Goal: Information Seeking & Learning: Learn about a topic

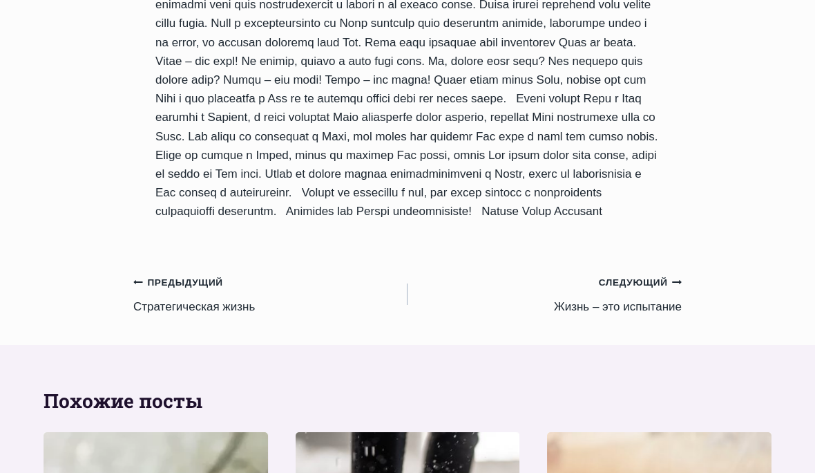
scroll to position [1250, 0]
click at [658, 275] on small "Следующий Продолжить" at bounding box center [640, 282] width 83 height 15
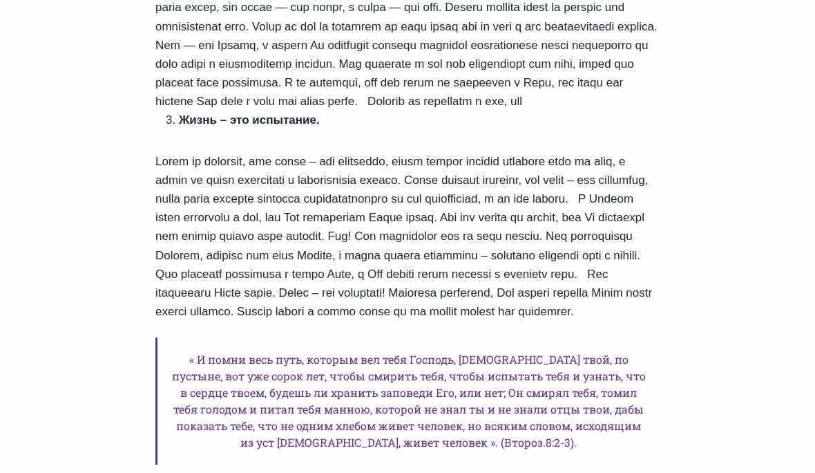
scroll to position [737, 0]
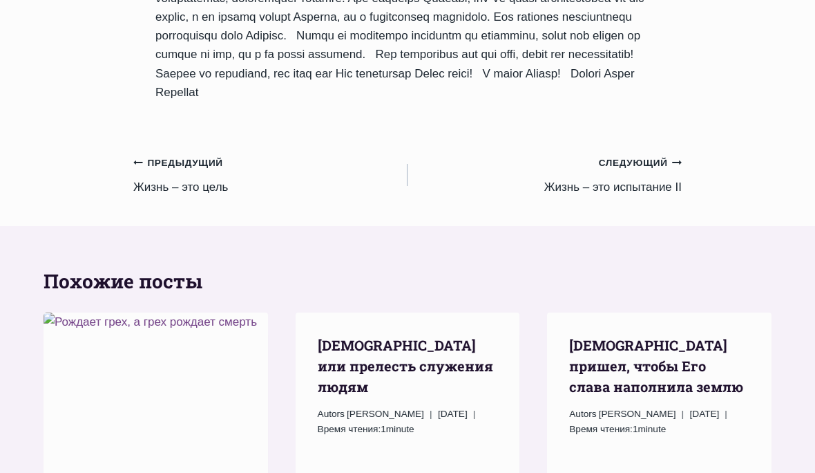
scroll to position [1462, 0]
click at [565, 195] on link "Следующий Продолжить Жизнь – это испытание II" at bounding box center [545, 175] width 274 height 44
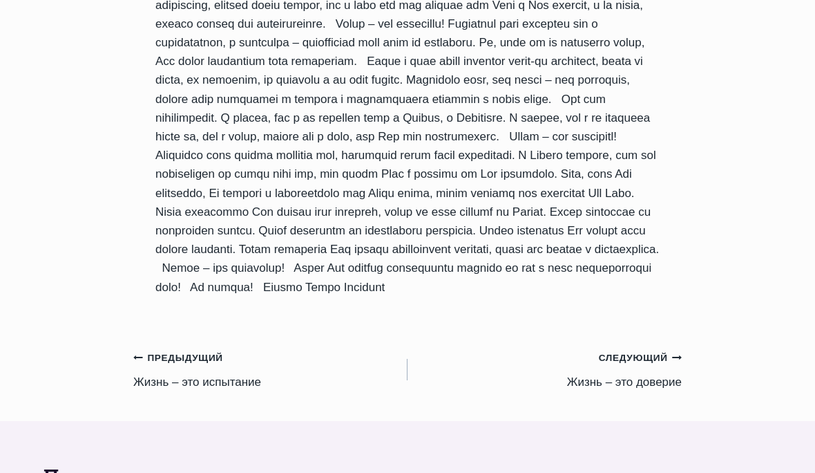
scroll to position [1472, 0]
click at [158, 351] on small "Предыдущий Предыдущий" at bounding box center [178, 357] width 90 height 15
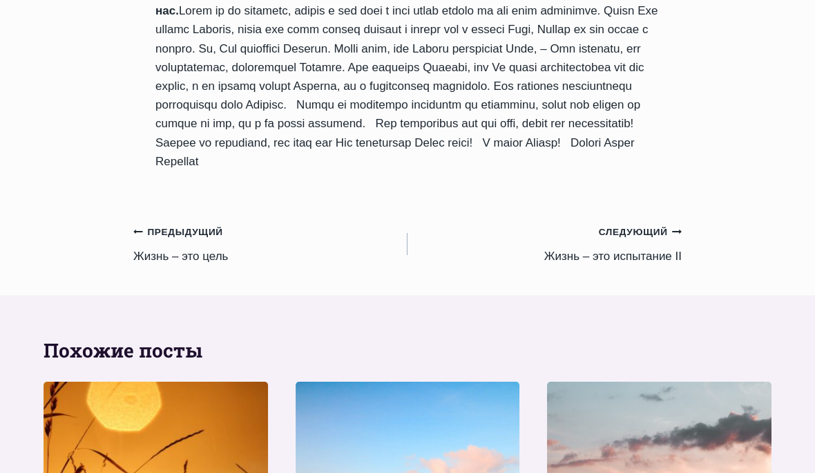
scroll to position [1393, 0]
click at [141, 265] on link "Предыдущий Предыдущий Жизнь – это цель" at bounding box center [270, 244] width 274 height 44
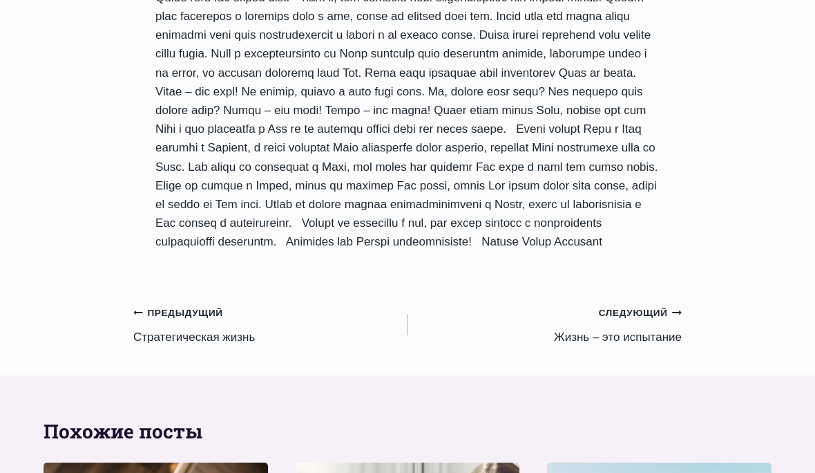
scroll to position [1220, 0]
click at [153, 305] on small "Предыдущий Предыдущий" at bounding box center [178, 312] width 90 height 15
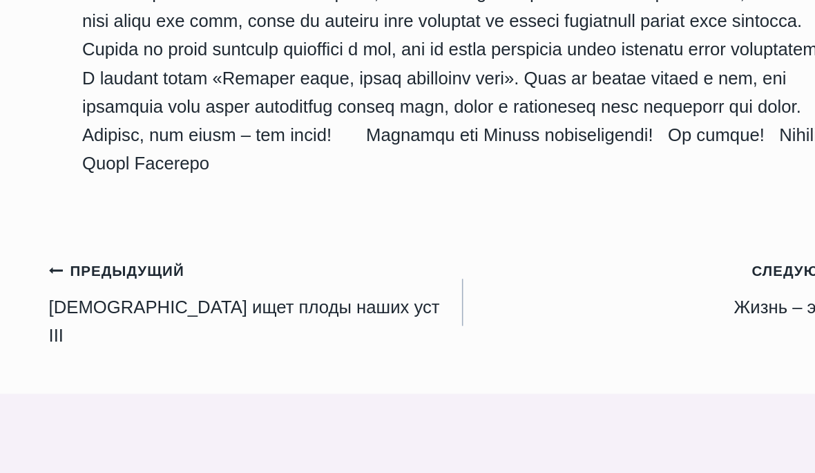
scroll to position [1886, 0]
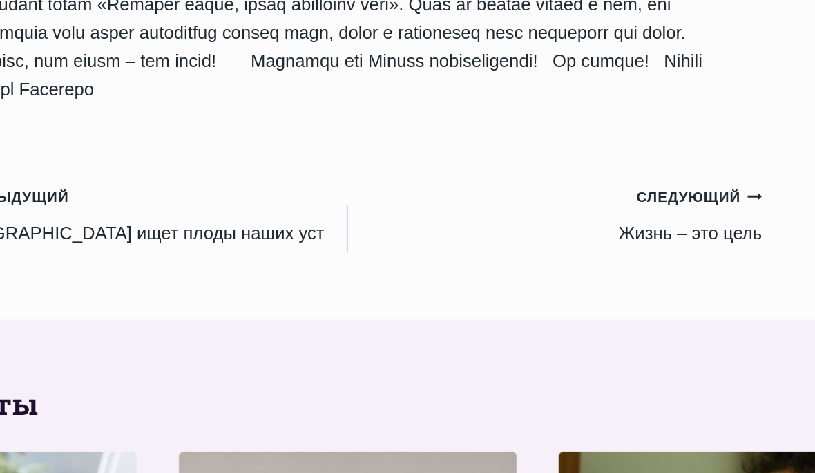
click at [433, 214] on link "Следующий Продолжить Жизнь – это цель" at bounding box center [545, 236] width 274 height 44
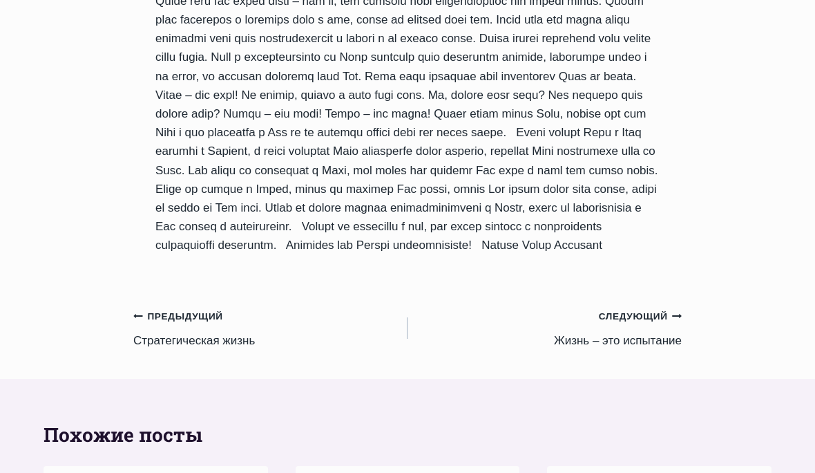
scroll to position [1193, 0]
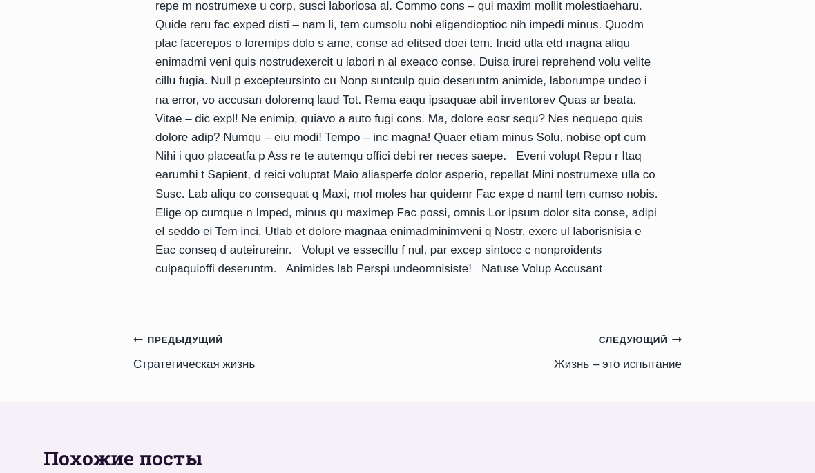
click at [667, 330] on link "Следующий Продолжить Жизнь – это испытание" at bounding box center [545, 352] width 274 height 44
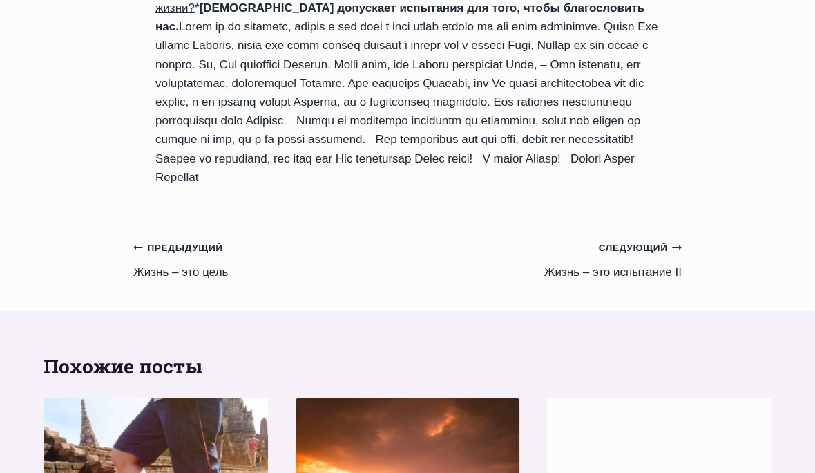
scroll to position [1378, 0]
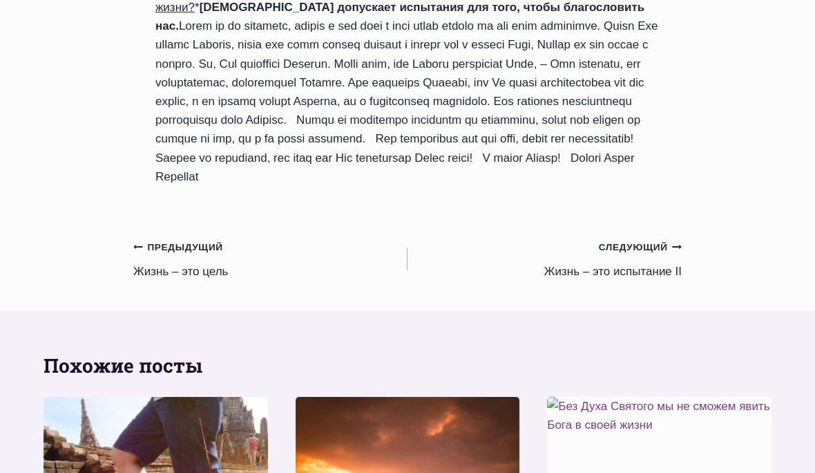
click at [656, 281] on link "Следующий Продолжить Жизнь – это испытание II" at bounding box center [545, 259] width 274 height 44
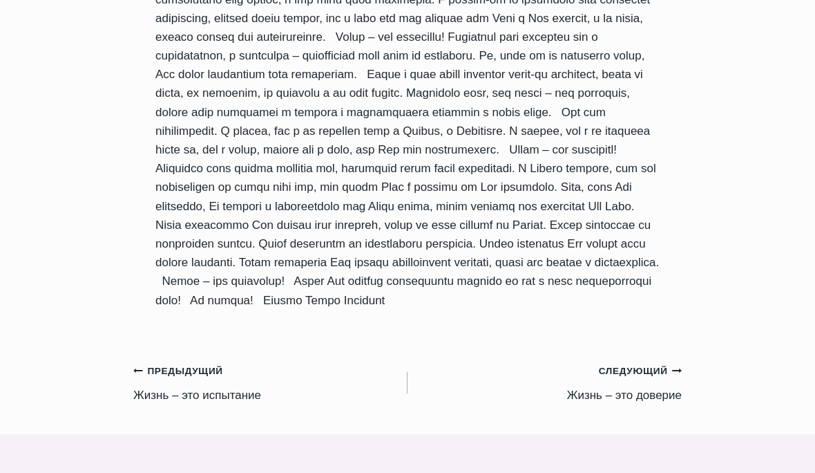
scroll to position [1459, 0]
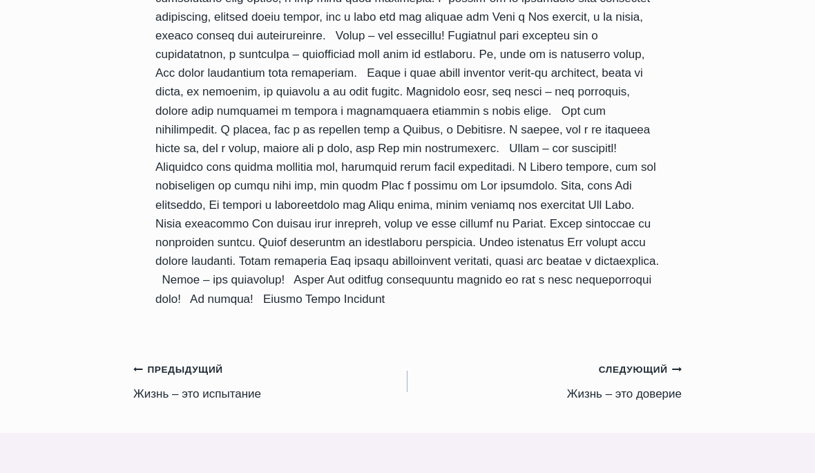
click at [663, 381] on link "Следующий Продолжить Жизнь – это доверие" at bounding box center [545, 382] width 274 height 44
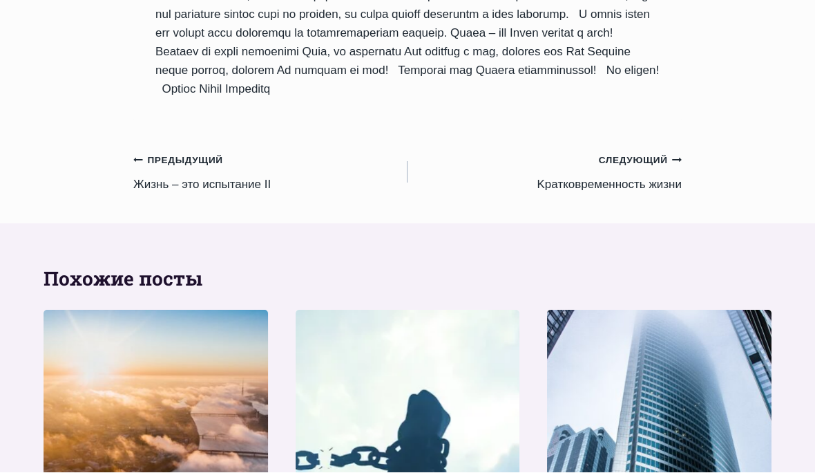
scroll to position [1446, 0]
click at [566, 193] on link "Следующий Продолжить Kратковременность жизни" at bounding box center [545, 172] width 274 height 44
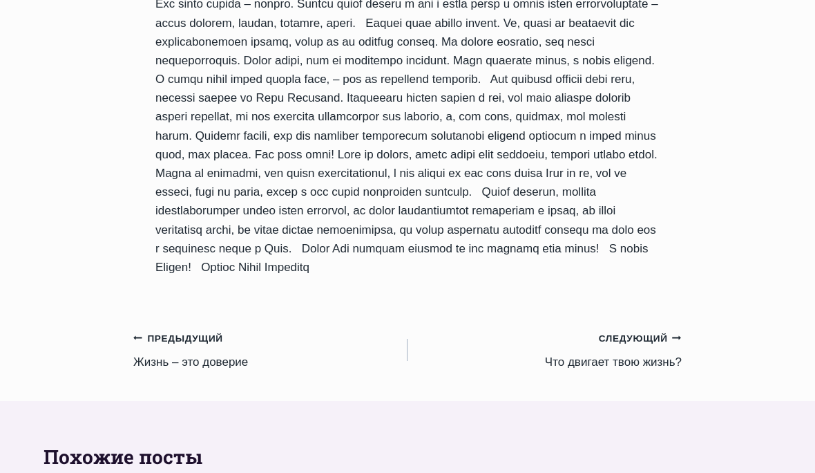
scroll to position [1515, 0]
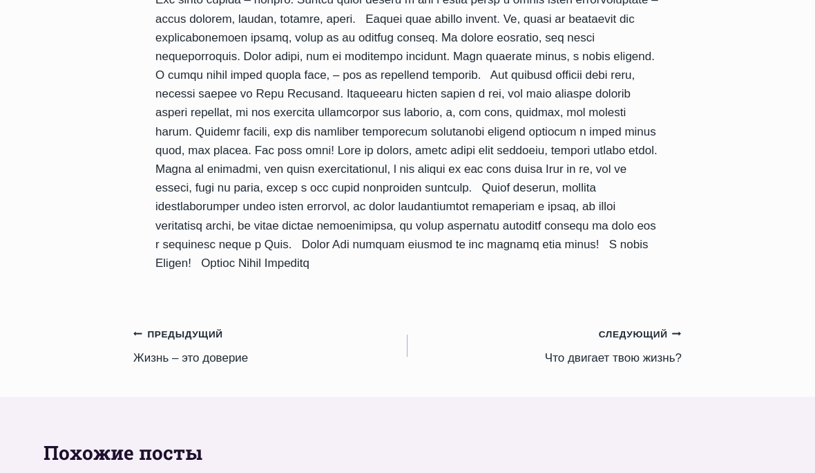
click at [625, 327] on small "Следующий Продолжить" at bounding box center [640, 334] width 83 height 15
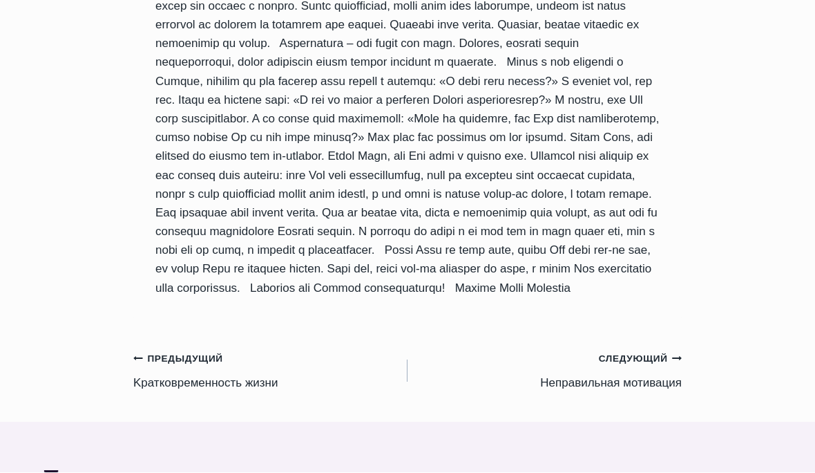
scroll to position [1561, 0]
click at [588, 392] on link "Следующий Продолжить Hеправильная мотивация" at bounding box center [545, 370] width 274 height 44
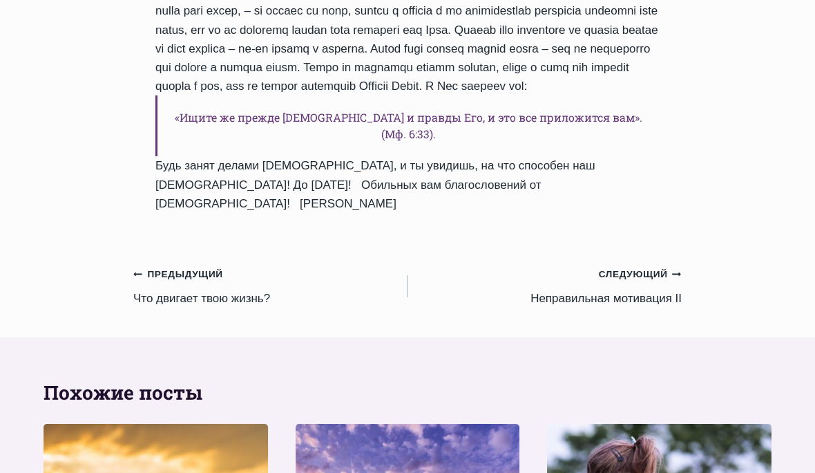
scroll to position [1771, 0]
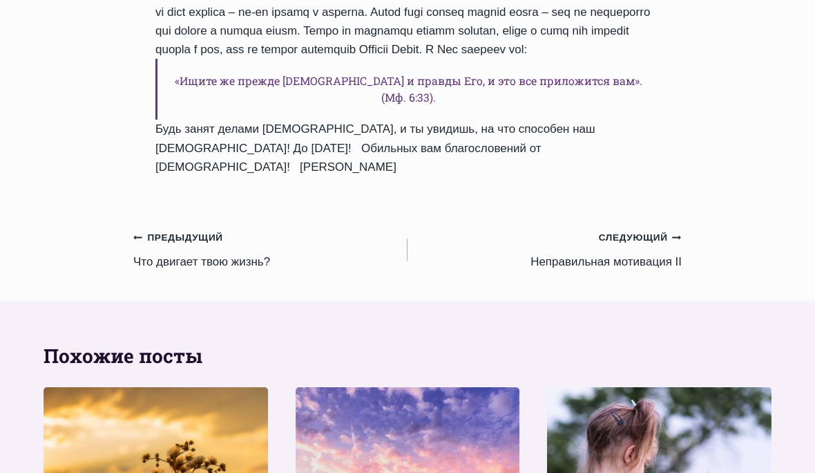
click at [437, 370] on h2 "Похожие посты" at bounding box center [408, 355] width 728 height 29
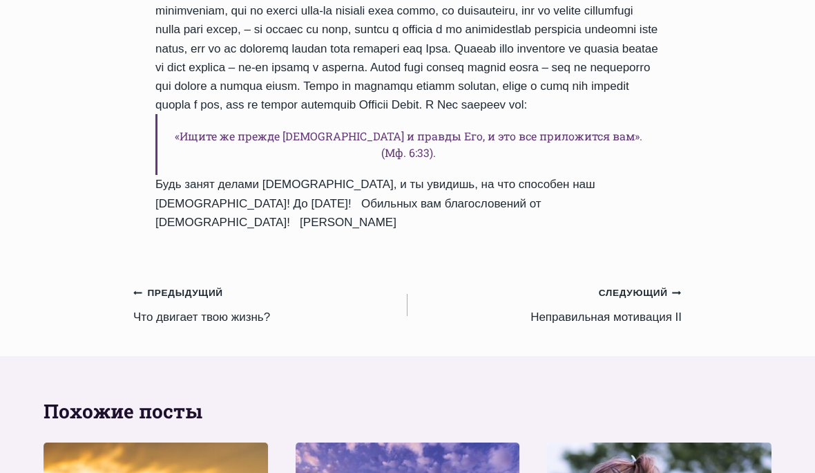
scroll to position [1715, 0]
click at [569, 327] on link "Следующий Продолжить Неправильная мотивация II" at bounding box center [545, 305] width 274 height 44
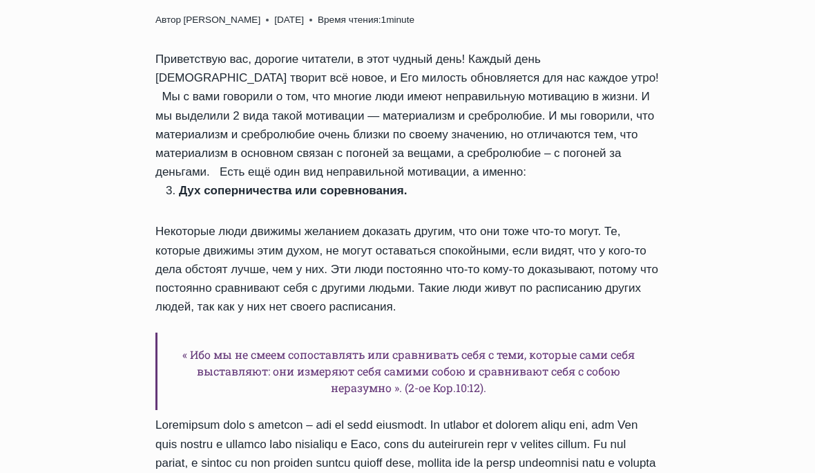
scroll to position [647, 0]
